Goal: Task Accomplishment & Management: Use online tool/utility

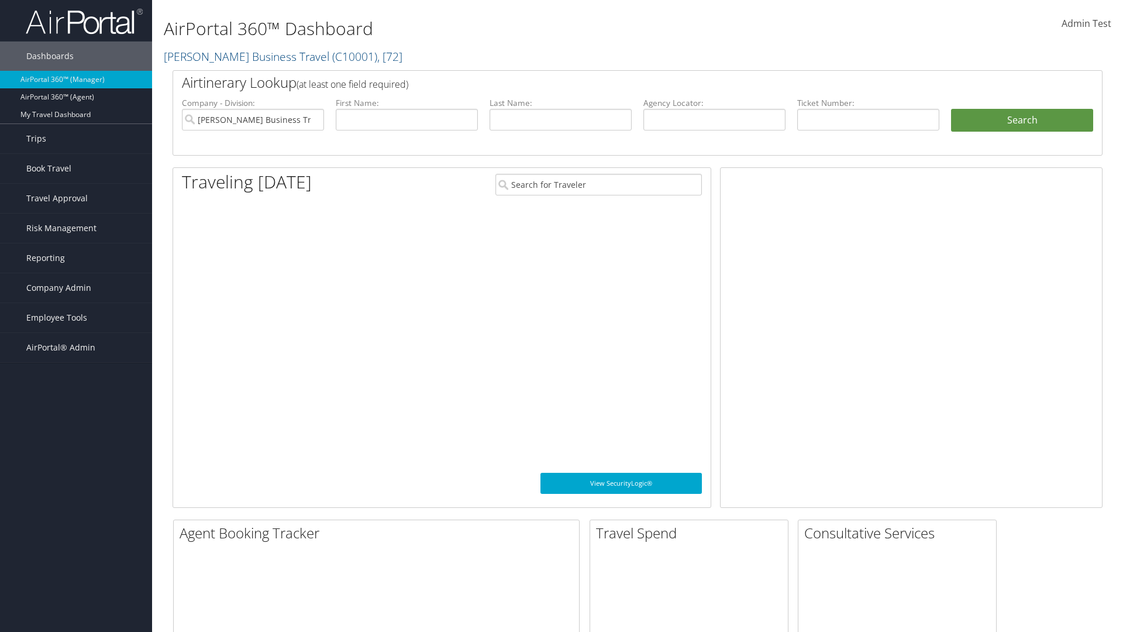
click at [1086, 23] on span "Admin Test" at bounding box center [1087, 23] width 50 height 13
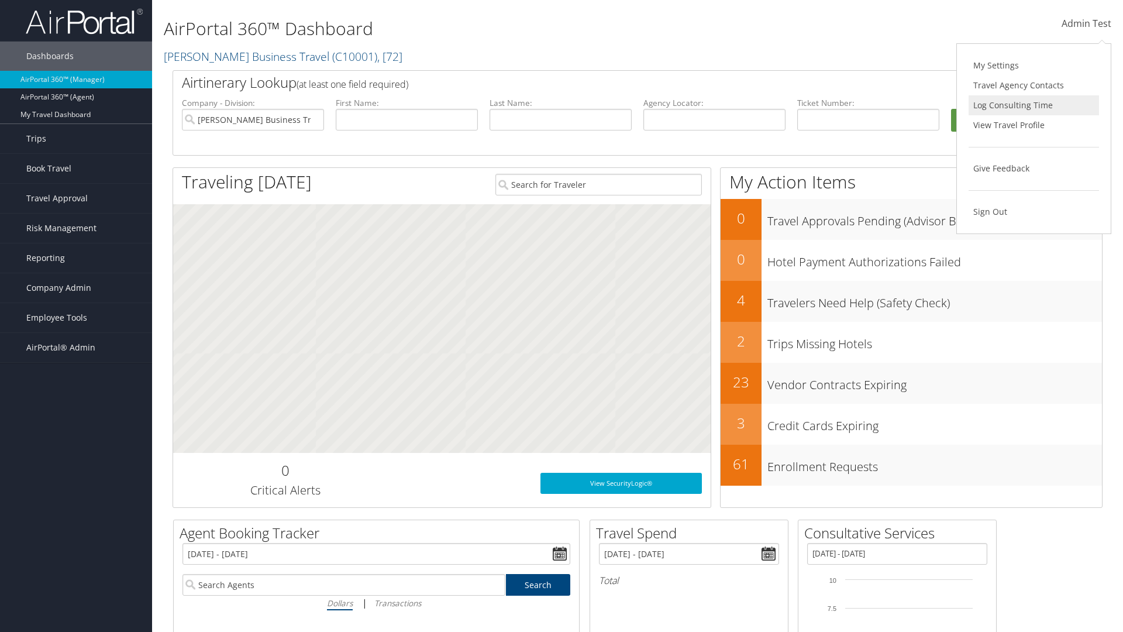
click at [1034, 105] on link "Log Consulting Time" at bounding box center [1034, 105] width 130 height 20
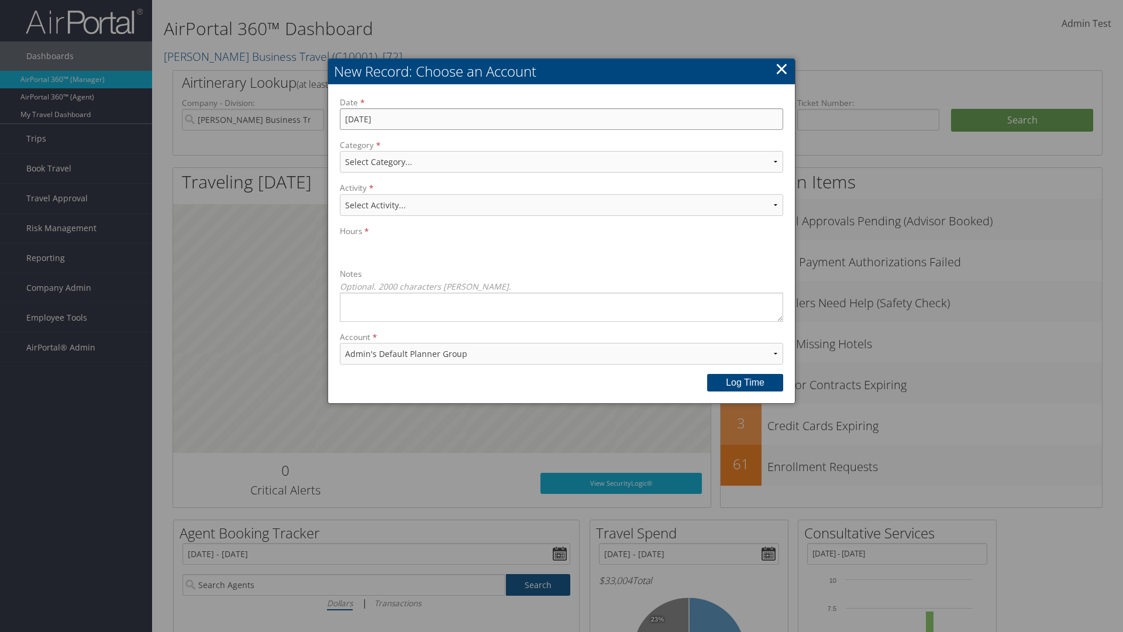
type input "[DATE]"
click at [562, 161] on select "Select Category... Account Support Consultative Services" at bounding box center [561, 162] width 443 height 22
select select "2"
click at [562, 205] on select "Select Activity... 20 points | Client Communications (Industry updates, Newslet…" at bounding box center [561, 205] width 443 height 22
select select "240-1"
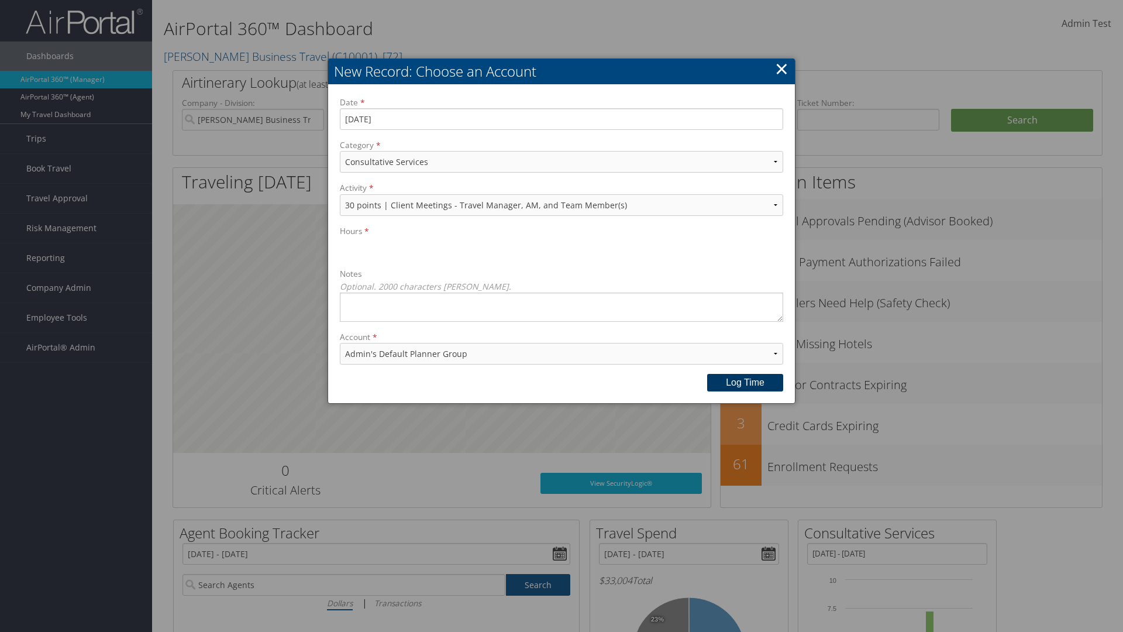
click at [745, 382] on button "Log time" at bounding box center [745, 383] width 76 height 18
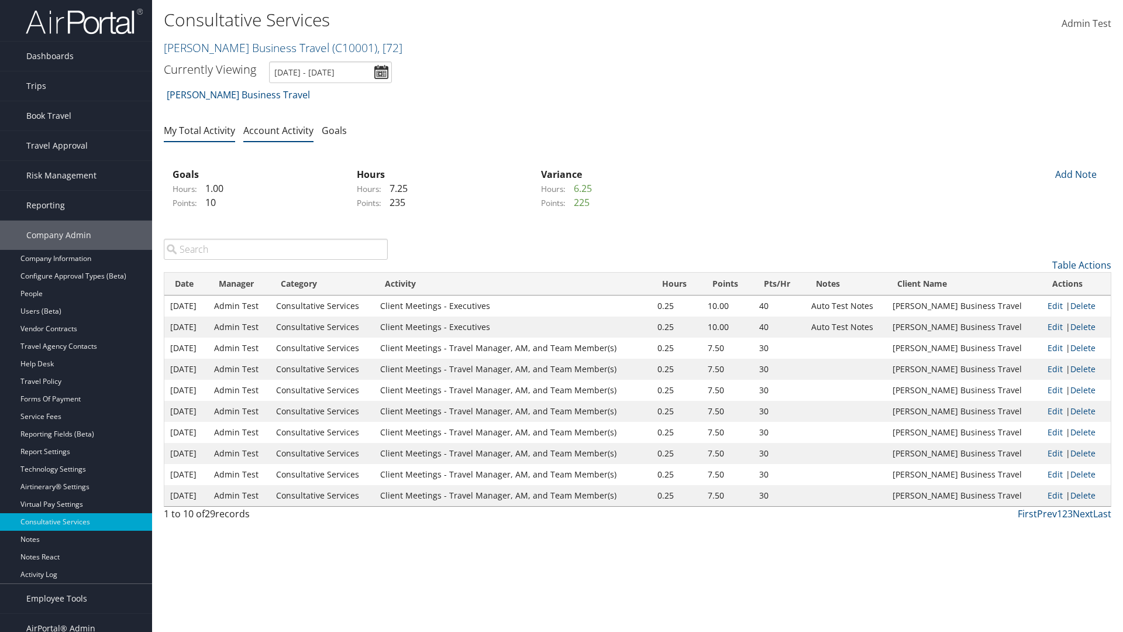
click at [199, 130] on link "My Total Activity" at bounding box center [199, 130] width 71 height 13
